Goal: Task Accomplishment & Management: Use online tool/utility

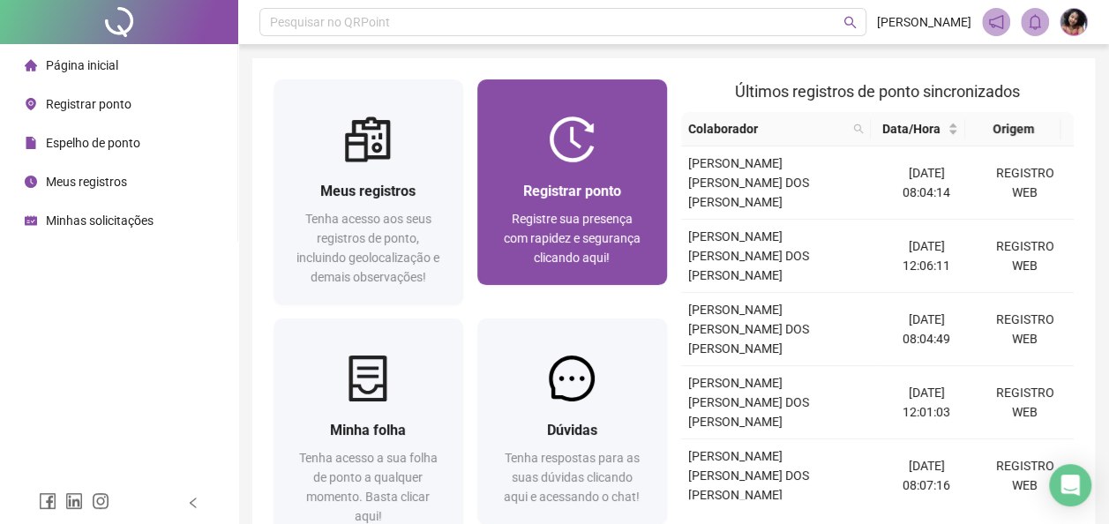
click at [558, 250] on span "Registre sua presença com rapidez e segurança clicando aqui!" at bounding box center [572, 238] width 137 height 53
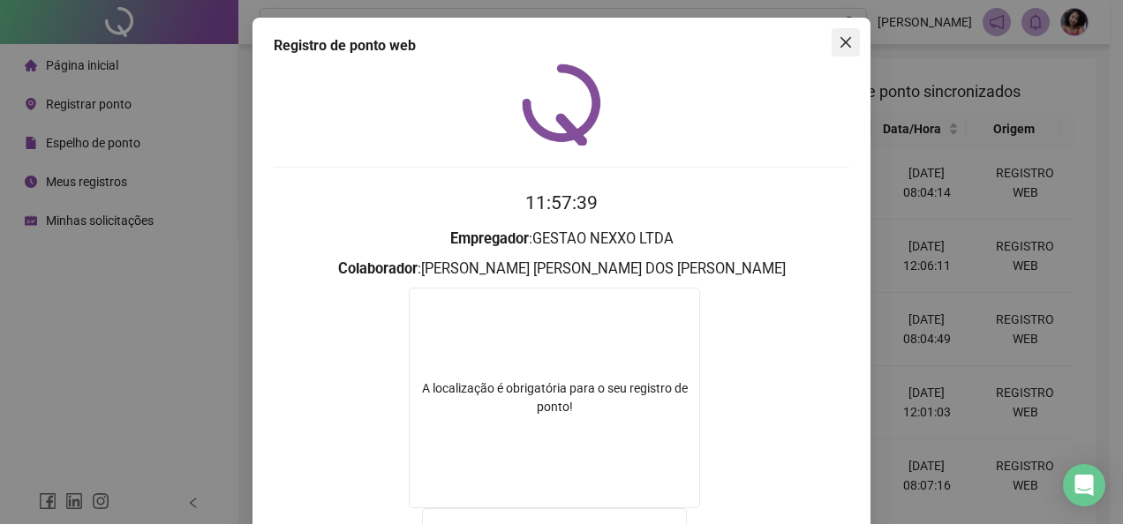
click at [846, 51] on button "Close" at bounding box center [845, 42] width 28 height 28
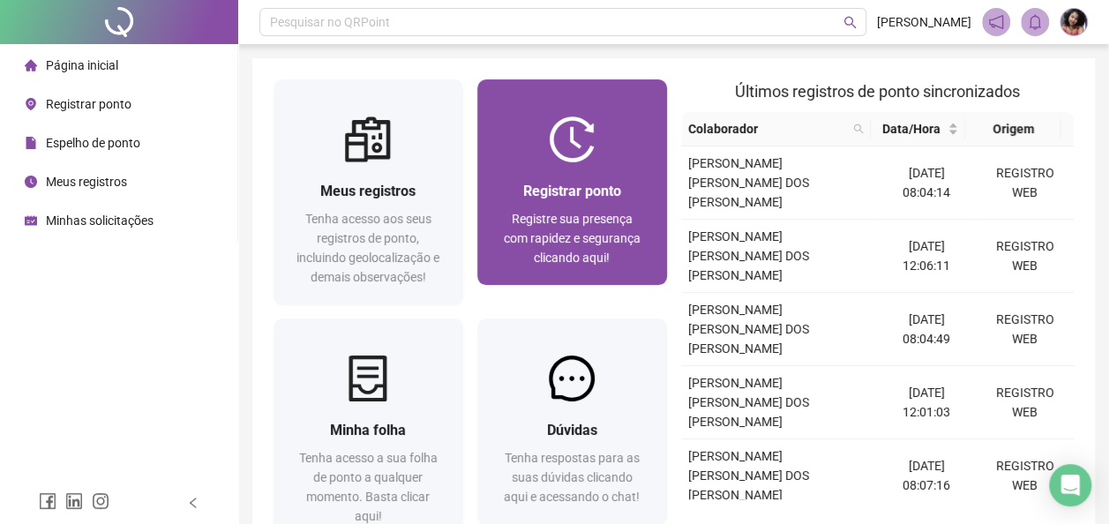
click at [523, 184] on span "Registrar ponto" at bounding box center [572, 191] width 98 height 17
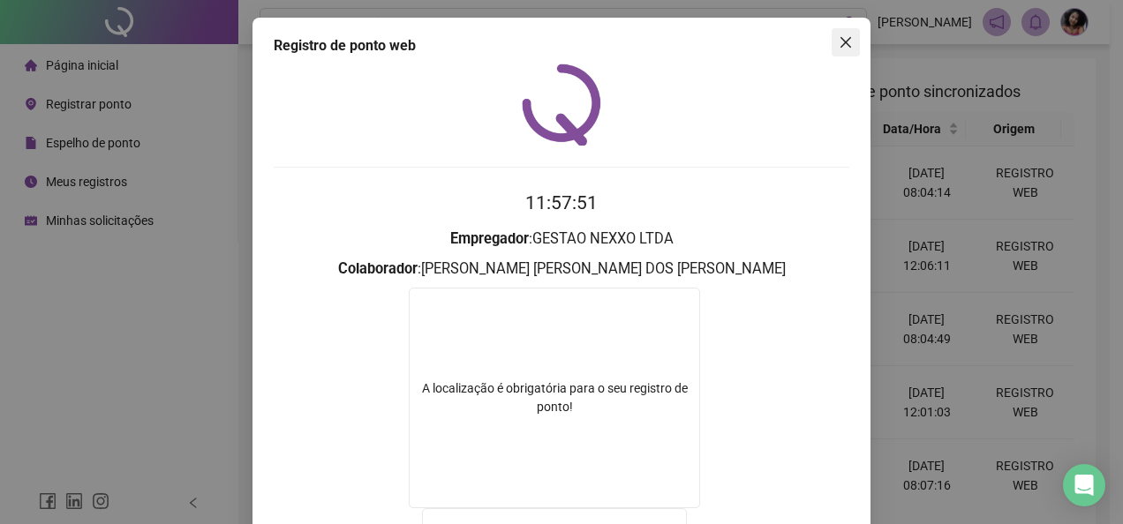
click at [840, 43] on icon "close" at bounding box center [845, 42] width 11 height 11
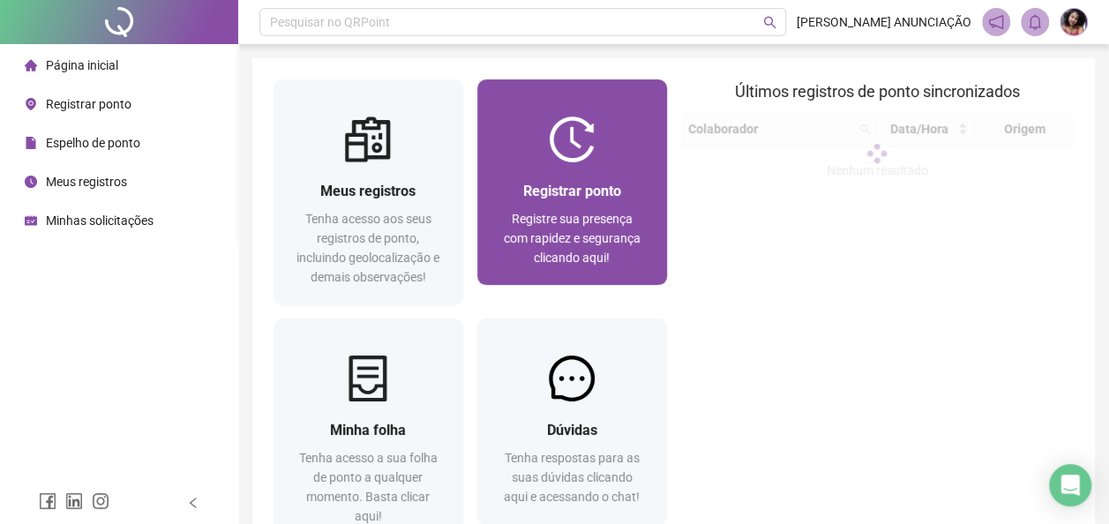
click at [563, 183] on span "Registrar ponto" at bounding box center [572, 191] width 98 height 17
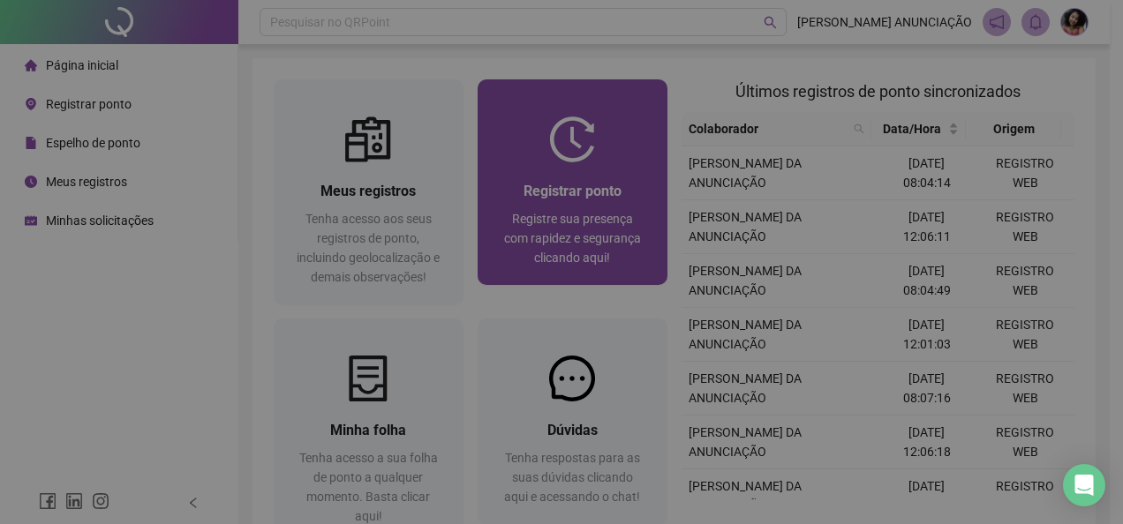
click at [561, 179] on div "11:57:57 Empregador : Colaborador : REGISTRAR PONTO SOLICITAR AJUSTE" at bounding box center [561, 215] width 575 height 303
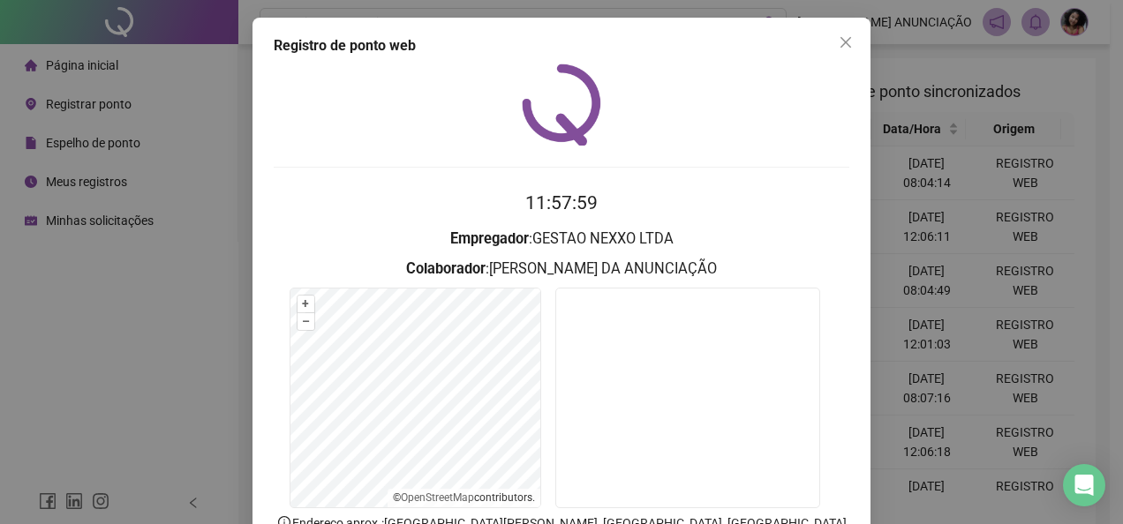
scroll to position [124, 0]
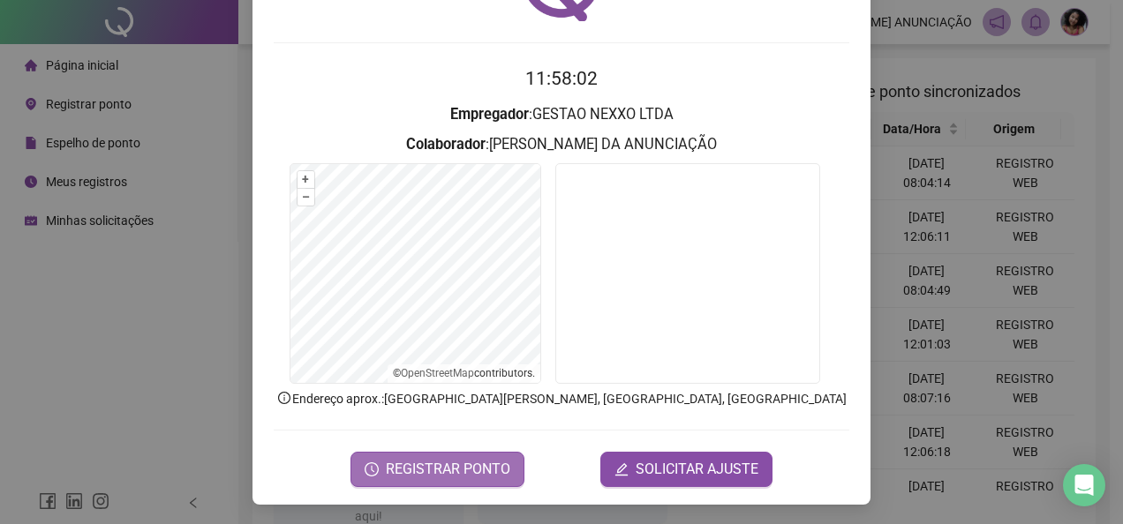
click at [445, 470] on span "REGISTRAR PONTO" at bounding box center [448, 469] width 124 height 21
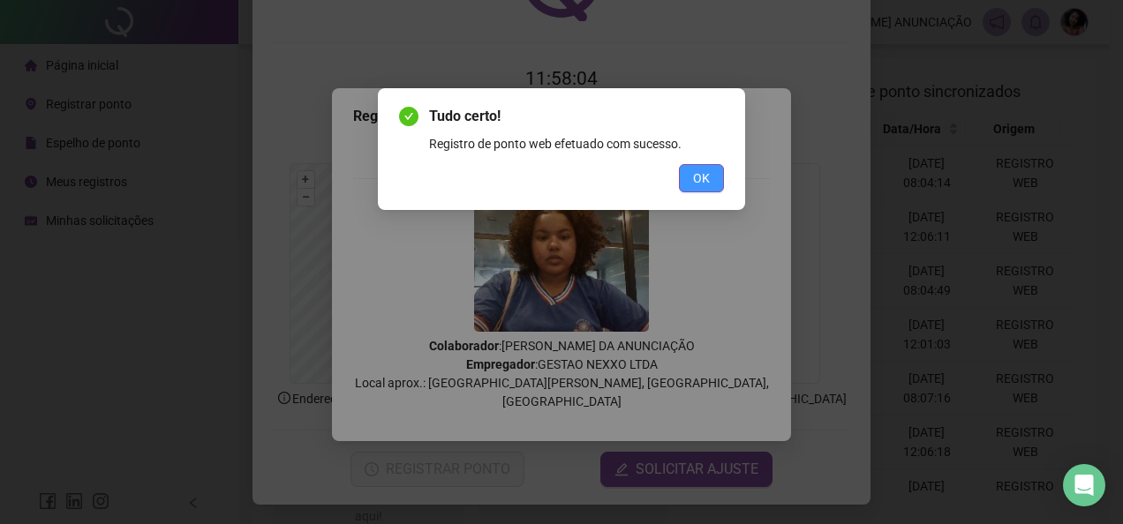
click at [701, 177] on span "OK" at bounding box center [701, 178] width 17 height 19
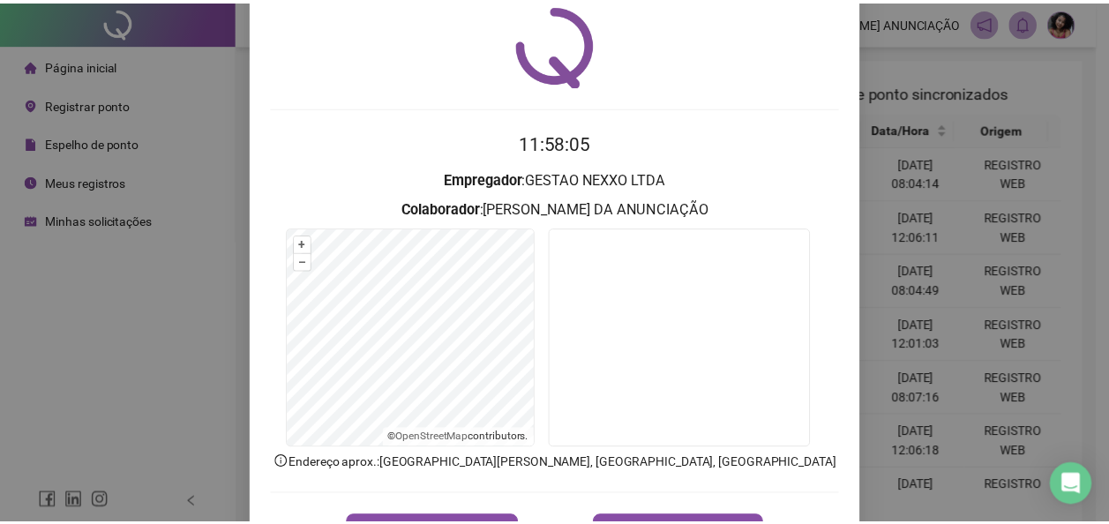
scroll to position [0, 0]
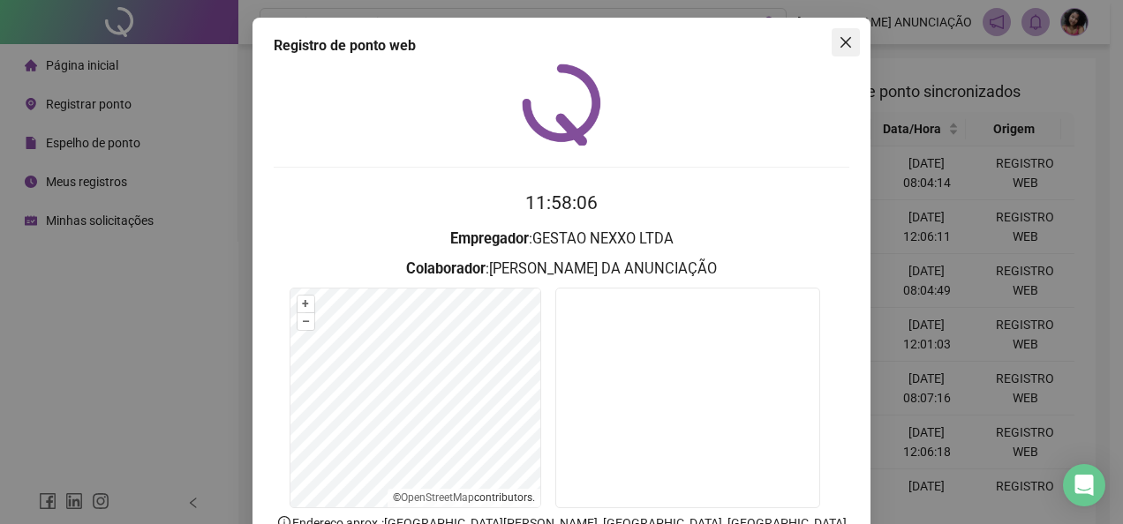
click at [834, 34] on button "Close" at bounding box center [845, 42] width 28 height 28
